Goal: Find specific page/section: Find specific page/section

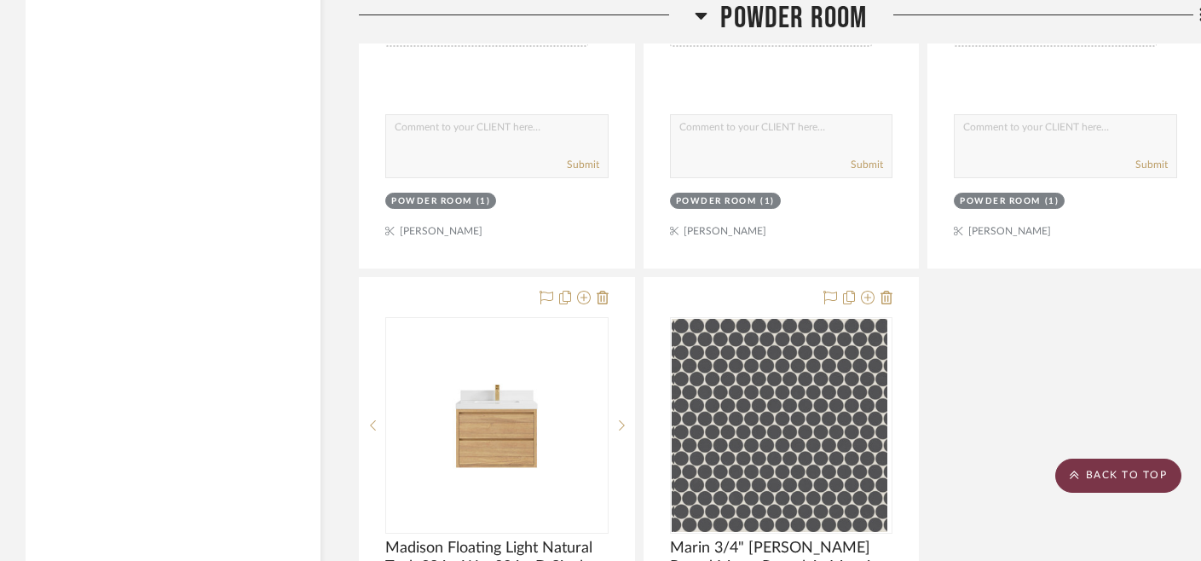
click at [1120, 463] on scroll-to-top-button "BACK TO TOP" at bounding box center [1118, 476] width 126 height 34
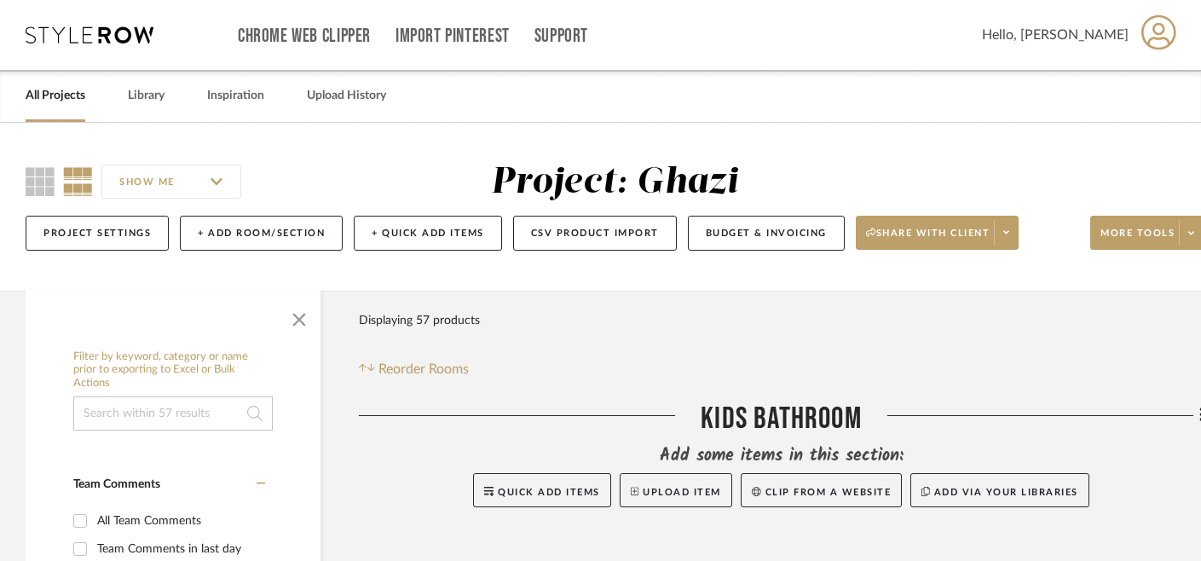
click at [45, 88] on link "All Projects" at bounding box center [56, 95] width 60 height 23
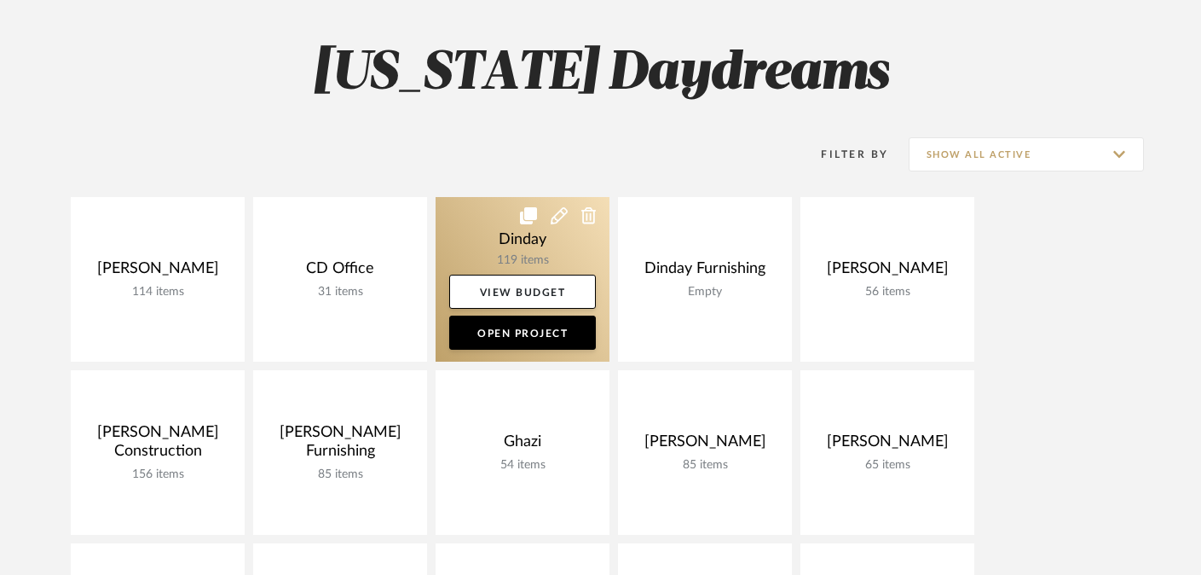
scroll to position [147, 0]
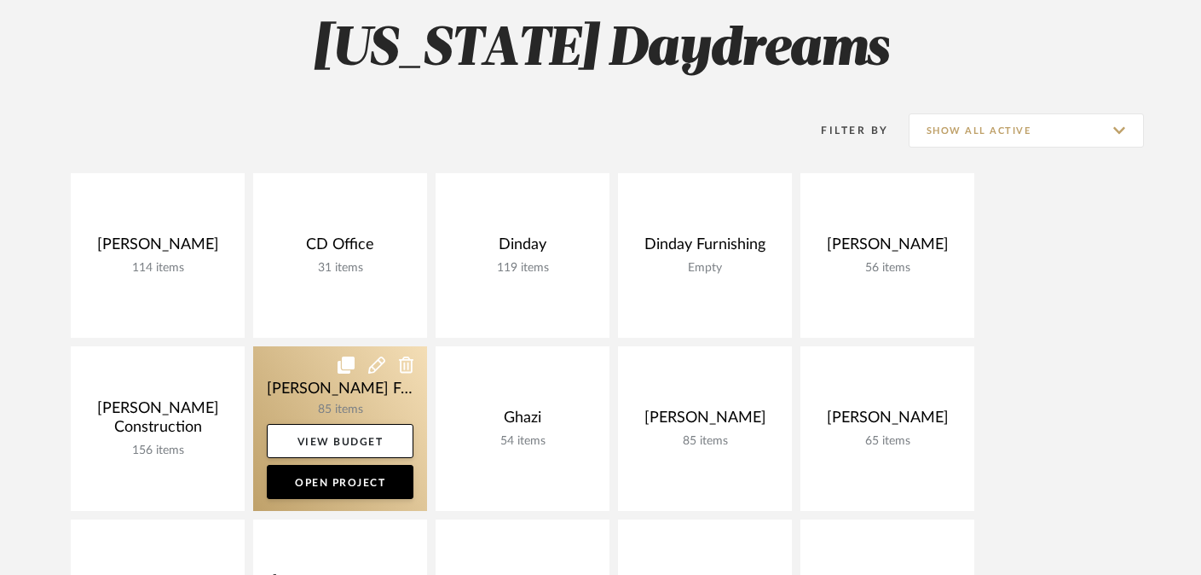
click at [308, 398] on link at bounding box center [340, 428] width 174 height 165
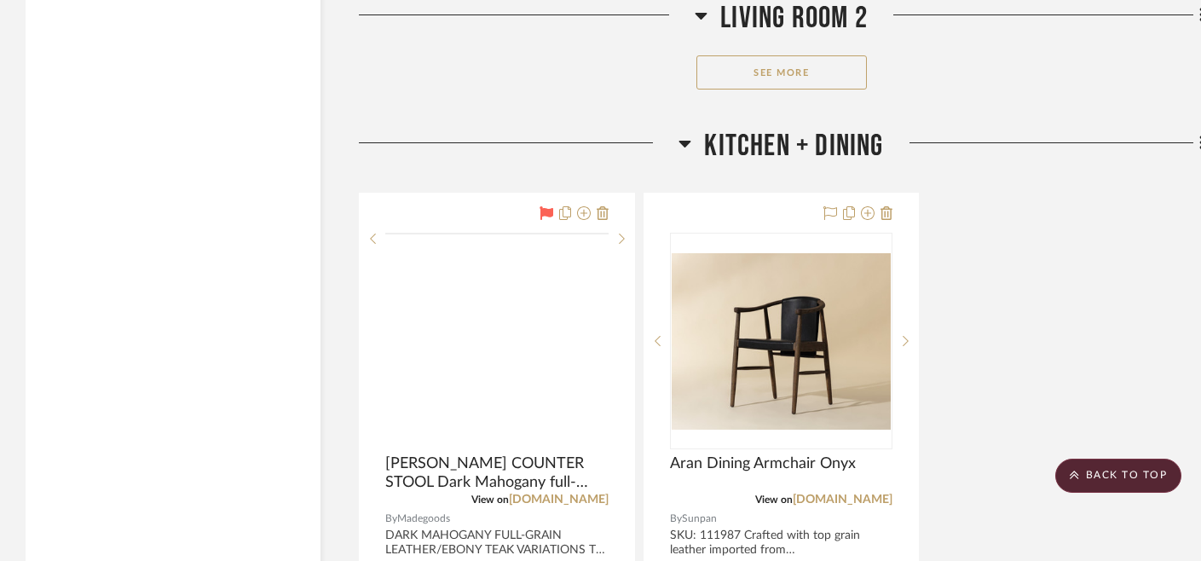
scroll to position [5452, 0]
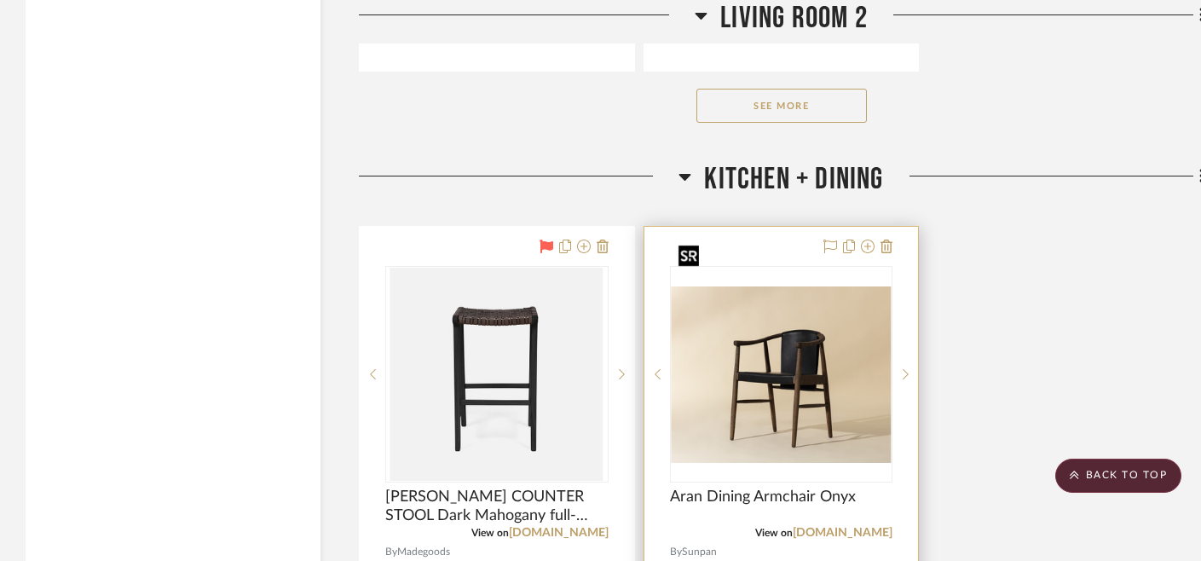
click at [735, 312] on img "0" at bounding box center [782, 374] width 220 height 176
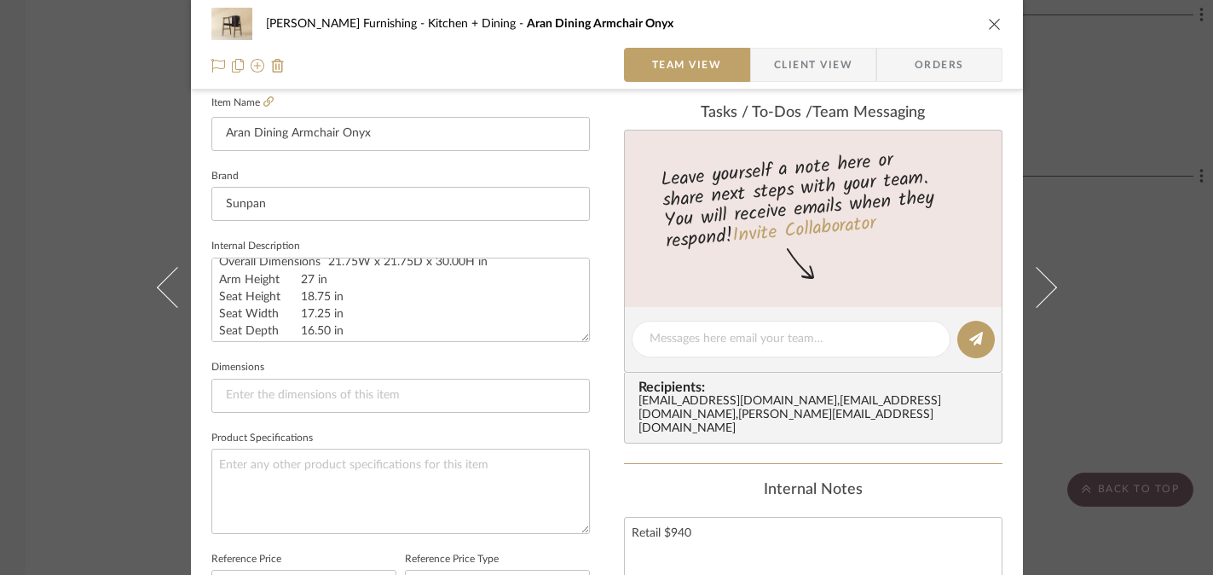
scroll to position [450, 0]
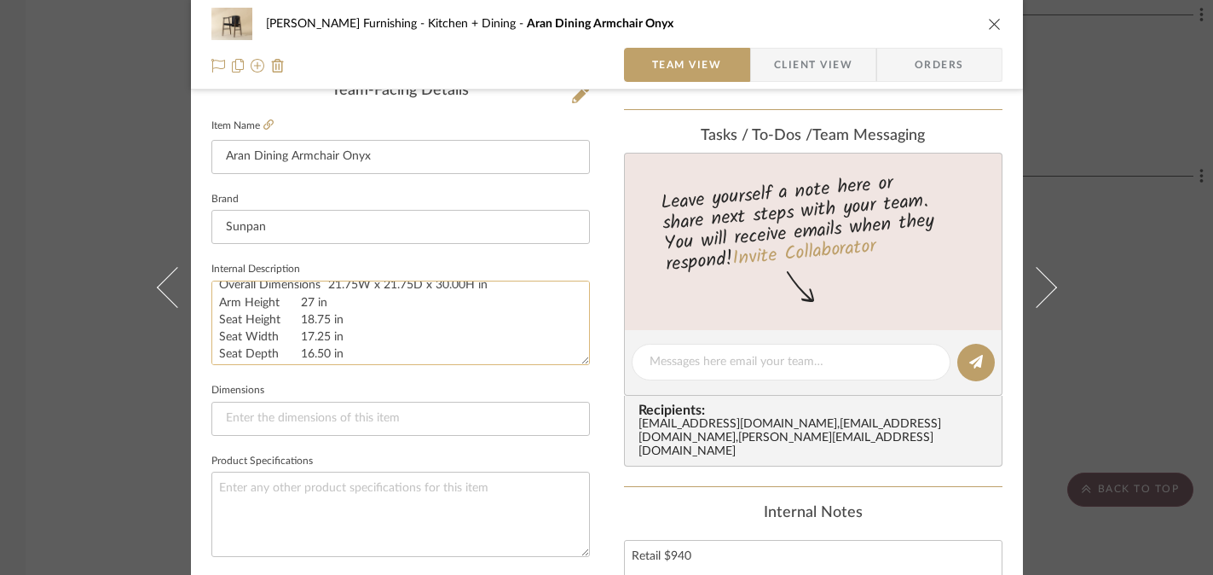
click at [383, 299] on textarea "SKU: 111987 Crafted with top grain leather imported from [GEOGRAPHIC_DATA]. Stu…" at bounding box center [400, 322] width 379 height 84
drag, startPoint x: 335, startPoint y: 293, endPoint x: 376, endPoint y: 293, distance: 40.9
click at [376, 293] on textarea "SKU: 111987 Crafted with top grain leather imported from [GEOGRAPHIC_DATA]. Stu…" at bounding box center [400, 322] width 379 height 84
drag, startPoint x: 332, startPoint y: 327, endPoint x: 289, endPoint y: 329, distance: 42.7
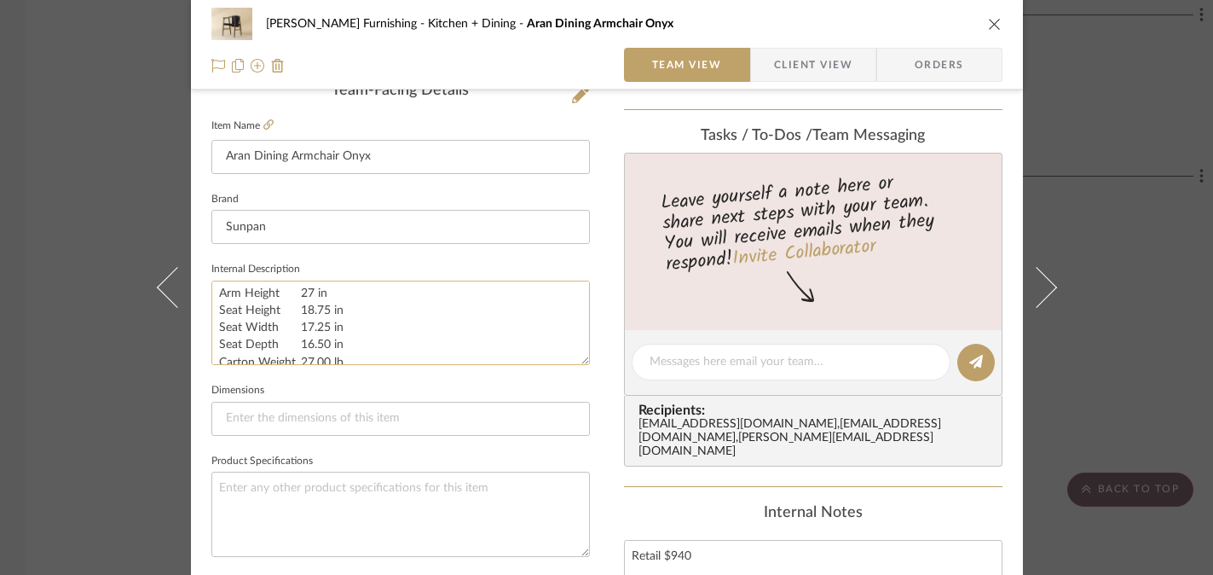
click at [289, 329] on textarea "SKU: 111987 Crafted with top grain leather imported from [GEOGRAPHIC_DATA]. Stu…" at bounding box center [400, 322] width 379 height 84
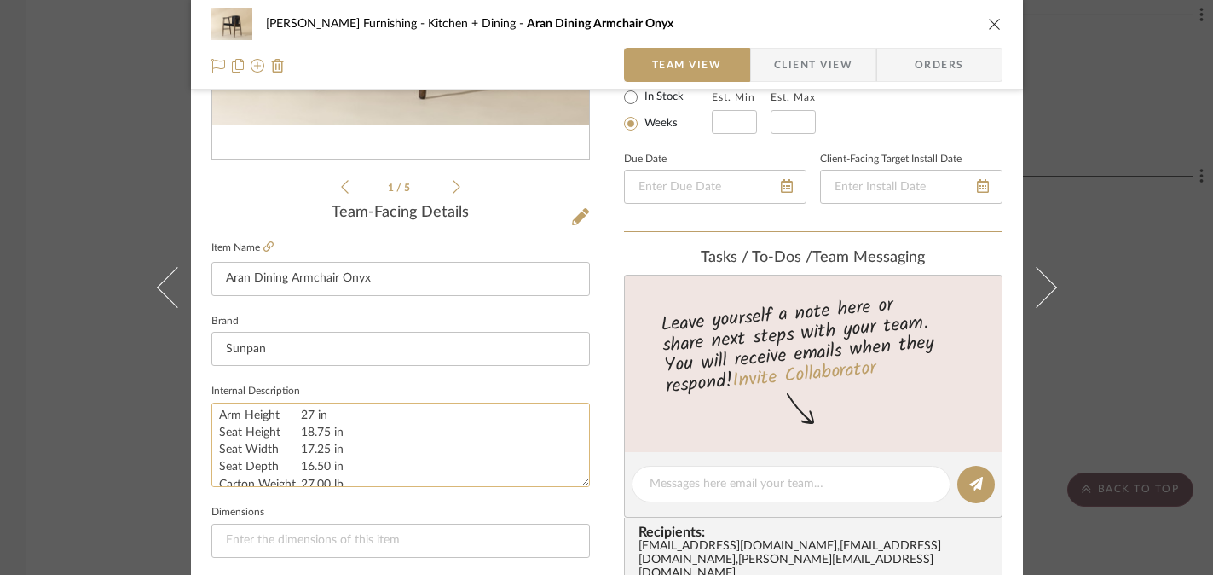
scroll to position [269, 0]
drag, startPoint x: 314, startPoint y: 429, endPoint x: 286, endPoint y: 429, distance: 27.3
click at [286, 429] on textarea "SKU: 111987 Crafted with top grain leather imported from [GEOGRAPHIC_DATA]. Stu…" at bounding box center [400, 444] width 379 height 84
